Goal: Book appointment/travel/reservation

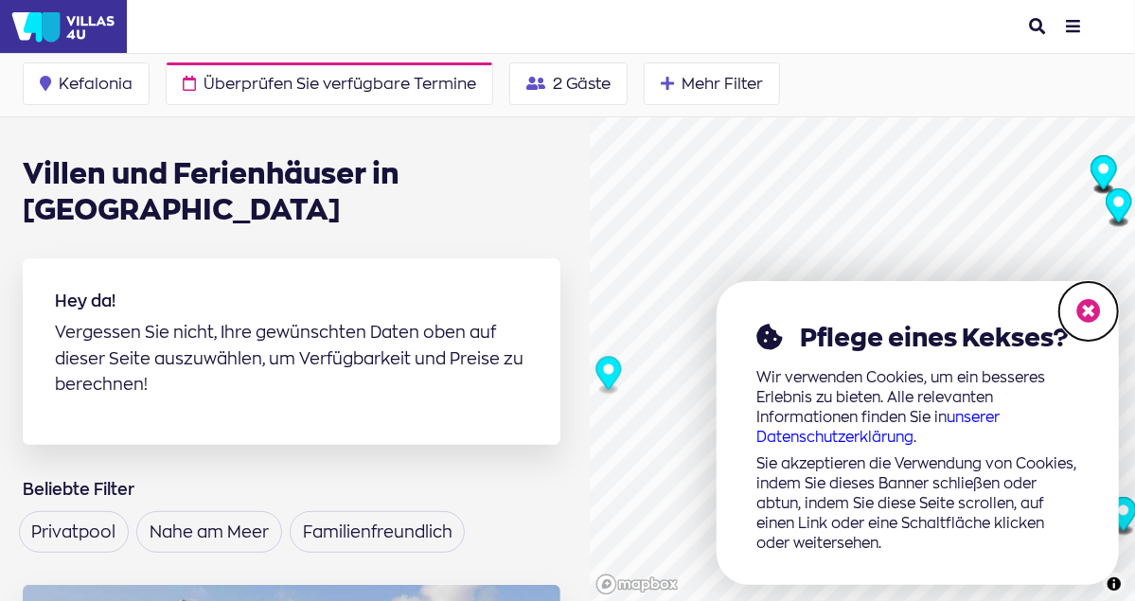
click at [1085, 306] on icon at bounding box center [1088, 311] width 25 height 25
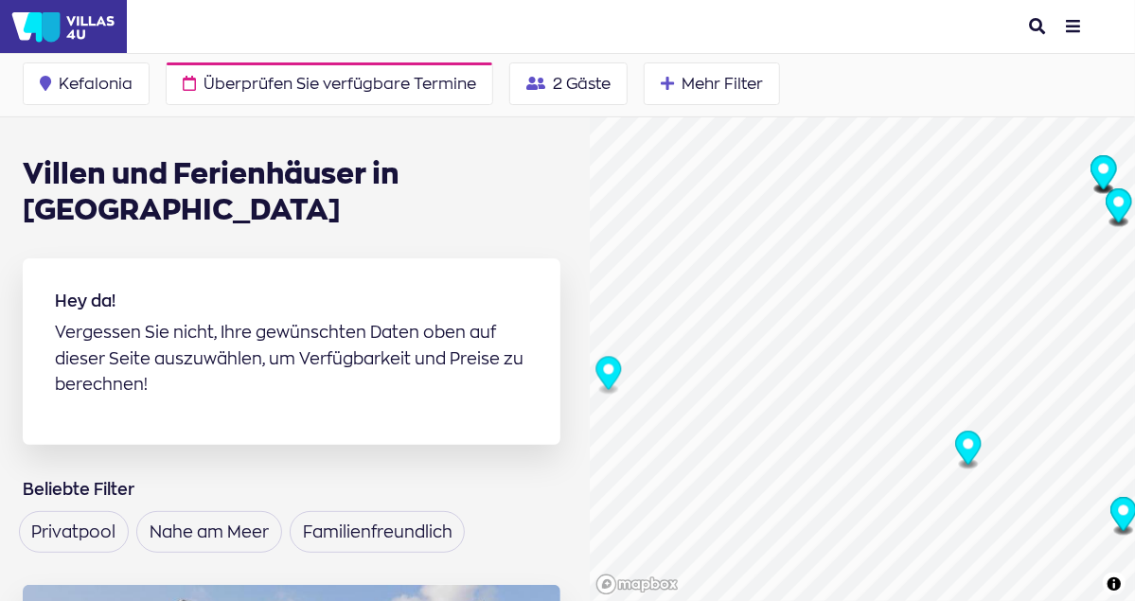
click at [297, 46] on form at bounding box center [250, 26] width 247 height 51
click at [252, 82] on span "Überprüfen Sie verfügbare Termine" at bounding box center [339, 83] width 273 height 15
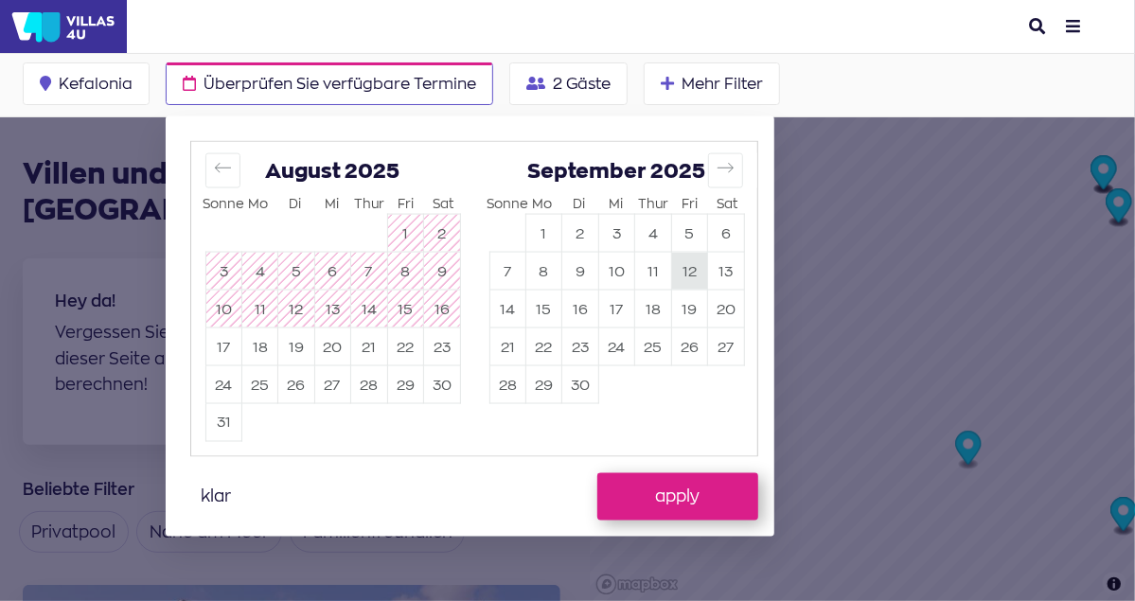
click at [683, 268] on button "12" at bounding box center [689, 271] width 35 height 37
click at [687, 335] on button "26" at bounding box center [689, 346] width 35 height 37
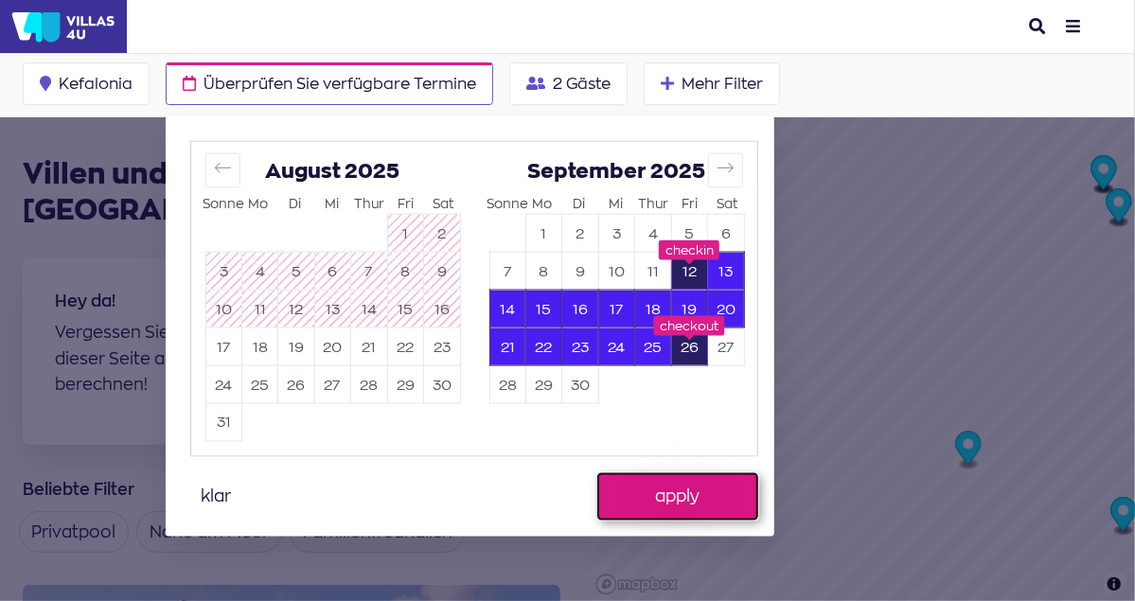
click at [666, 482] on button "apply" at bounding box center [677, 496] width 161 height 47
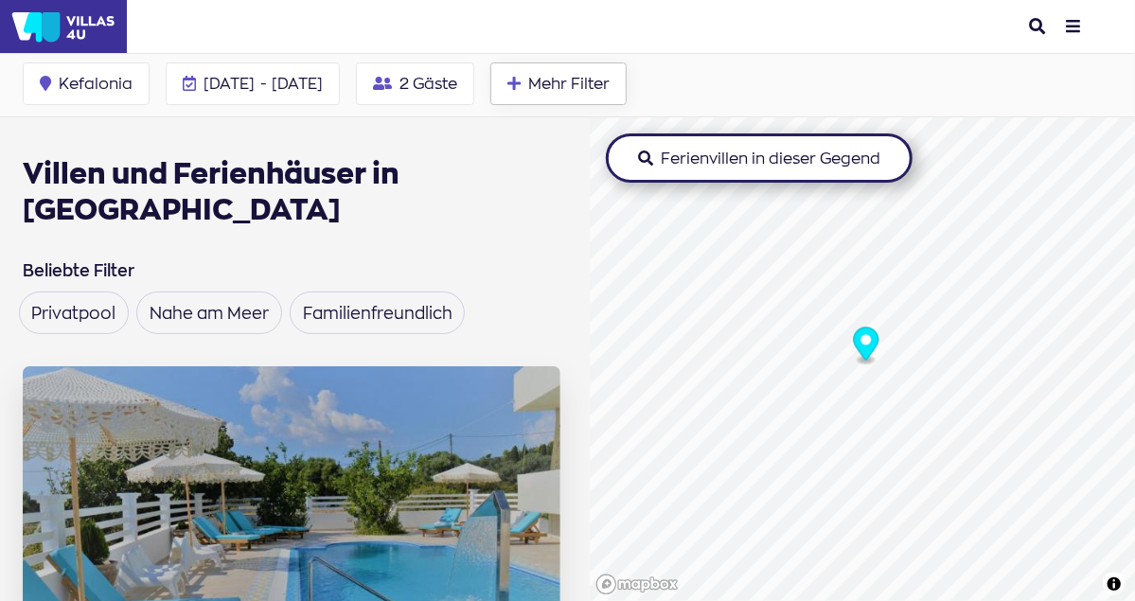
click at [584, 84] on span "Mehr Filter" at bounding box center [568, 83] width 81 height 15
type input "0"
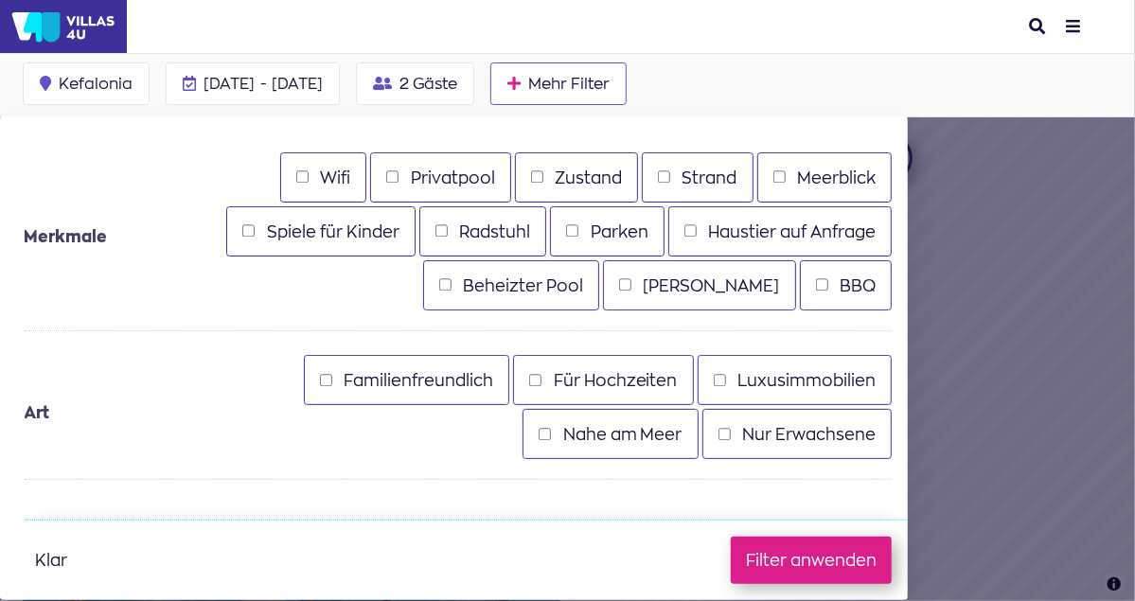
scroll to position [298, 0]
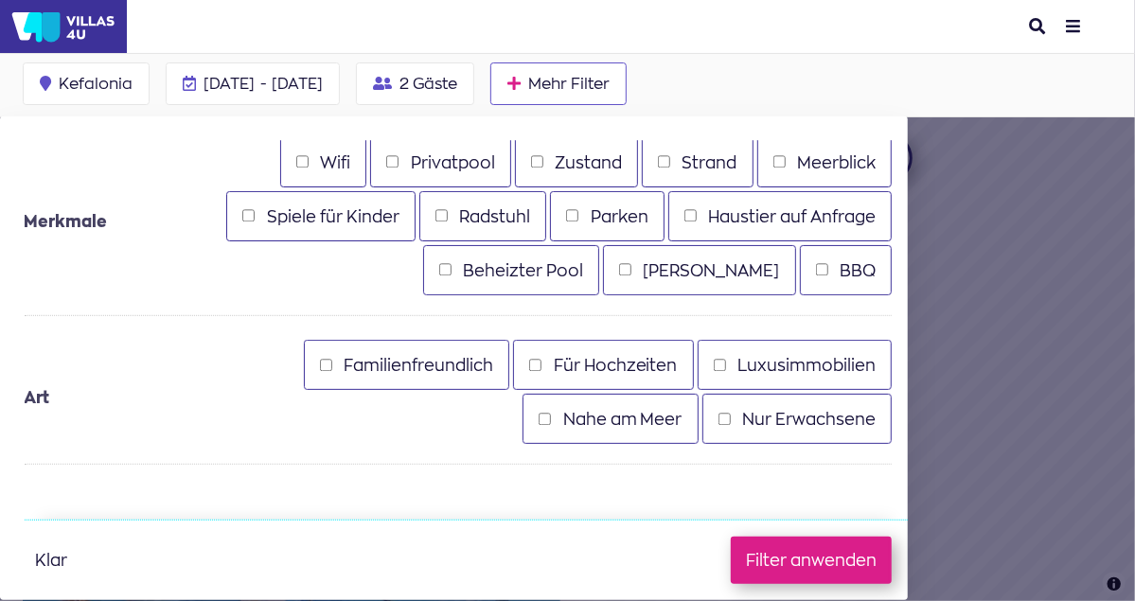
click at [773, 160] on input "Meerblick" at bounding box center [779, 162] width 12 height 12
checkbox input "true"
click at [540, 414] on input "Nahe am Meer" at bounding box center [544, 419] width 12 height 12
checkbox input "true"
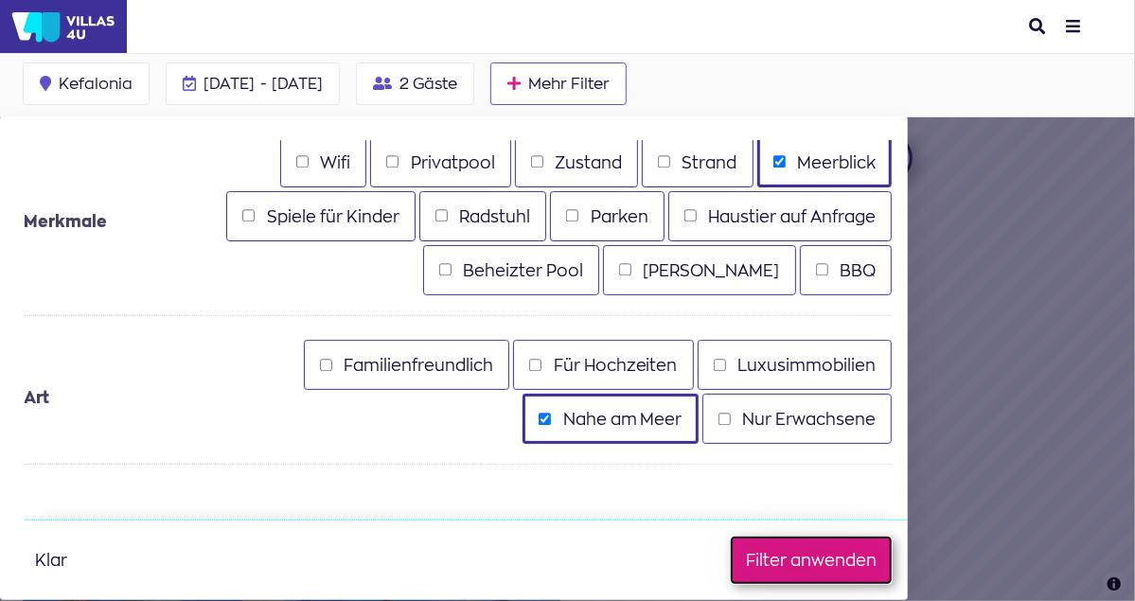
click at [774, 556] on button "Filter anwenden" at bounding box center [811, 560] width 161 height 47
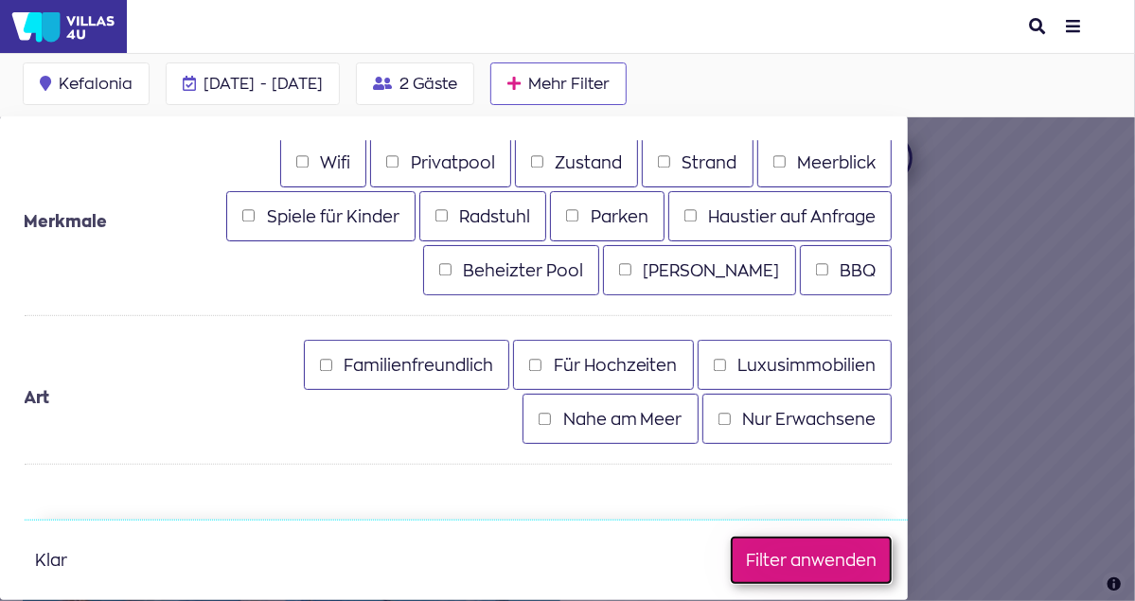
checkbox input "false"
checkbox input "true"
